Goal: Register for event/course

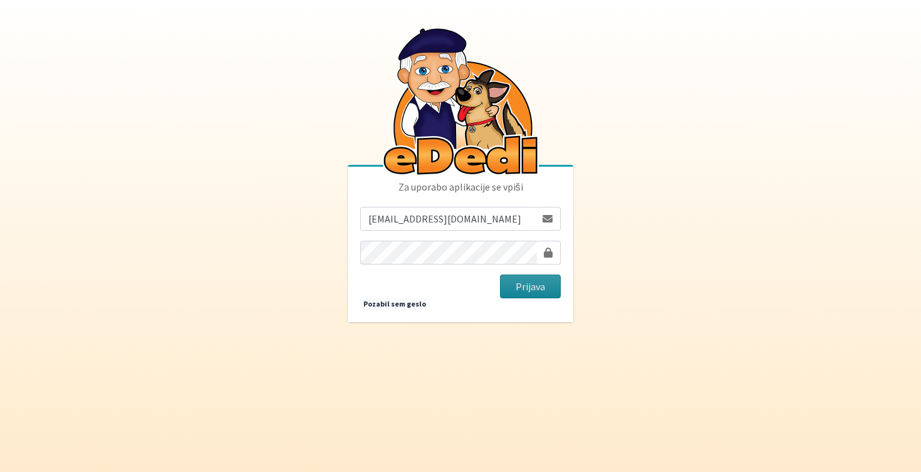
click at [525, 282] on button "Prijava" at bounding box center [530, 287] width 61 height 24
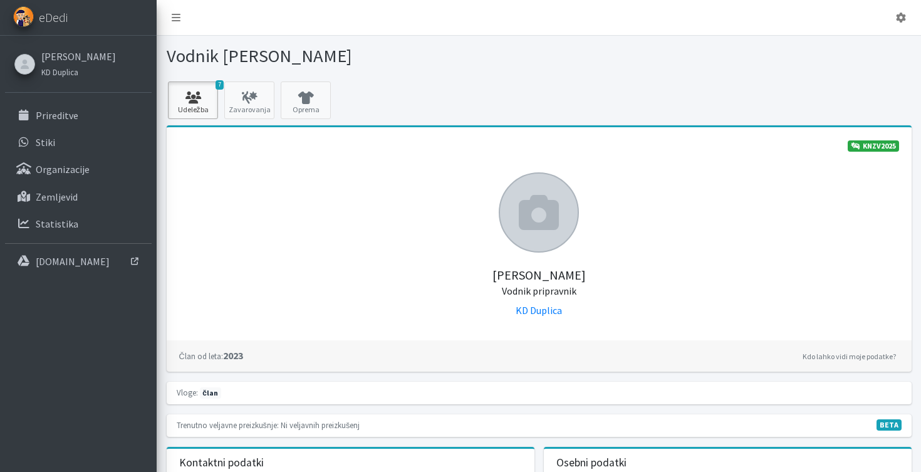
click at [202, 101] on icon at bounding box center [193, 98] width 43 height 13
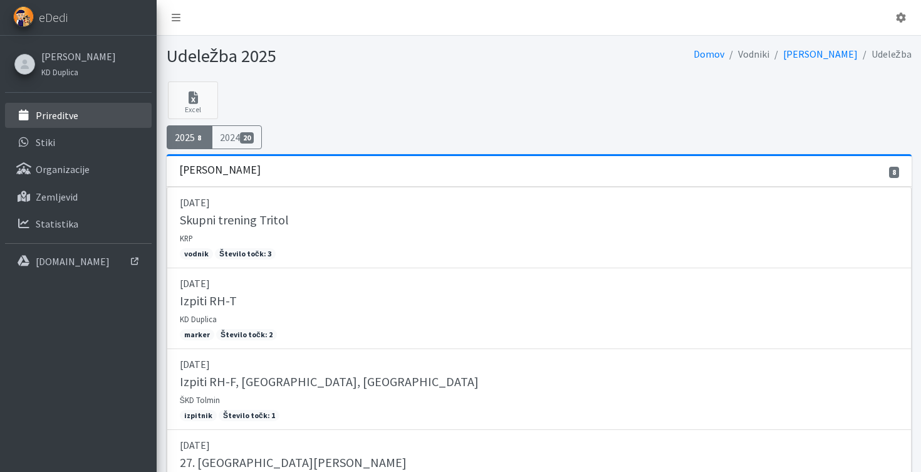
click at [99, 121] on link "Prireditve" at bounding box center [78, 115] width 147 height 25
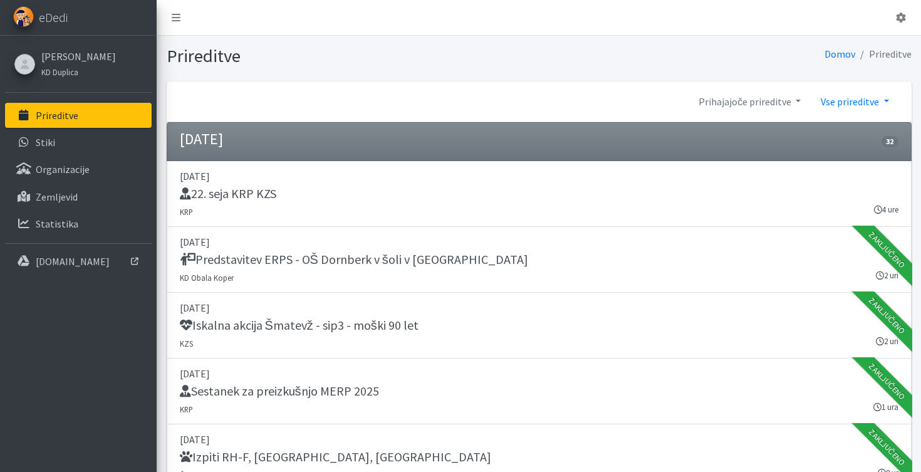
click at [855, 102] on link "Vse prireditve" at bounding box center [855, 101] width 88 height 25
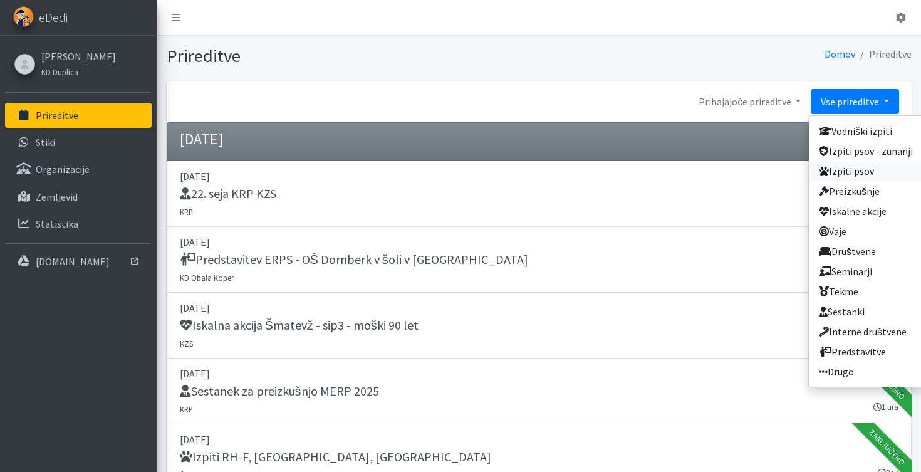
click at [853, 170] on link "Izpiti psov" at bounding box center [866, 171] width 114 height 20
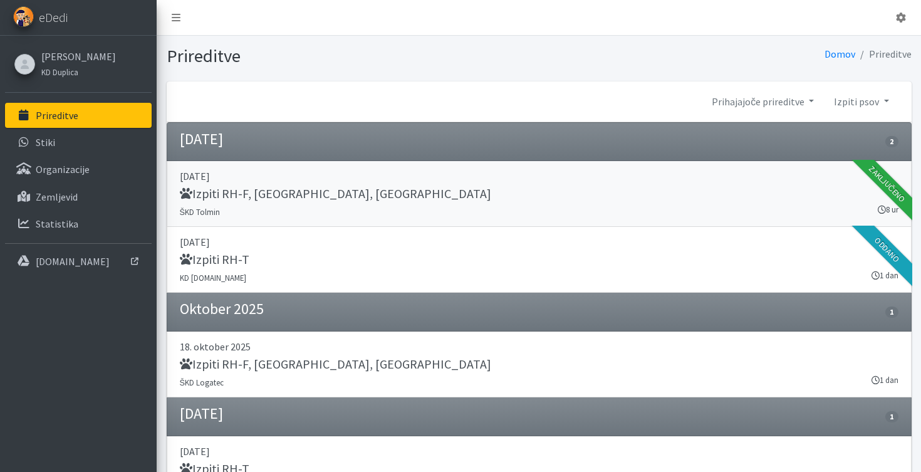
scroll to position [76, 0]
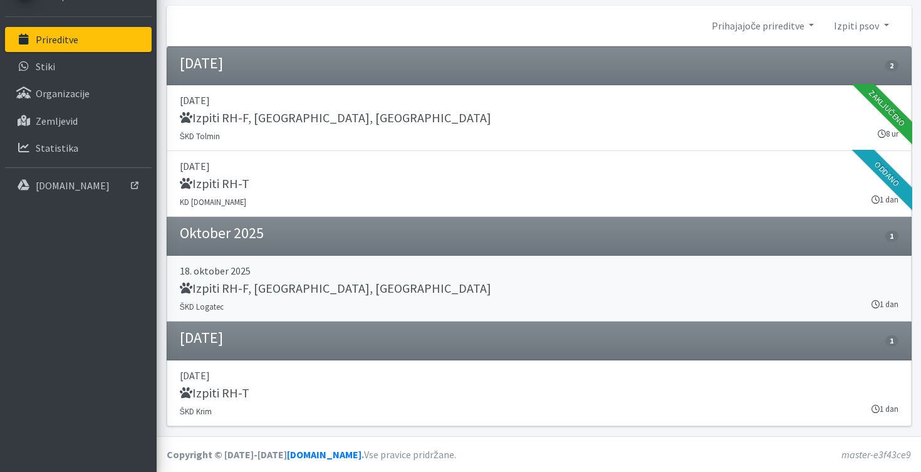
click at [243, 291] on h5 "Izpiti RH-F, FL, MT" at bounding box center [335, 288] width 311 height 15
